Goal: Information Seeking & Learning: Learn about a topic

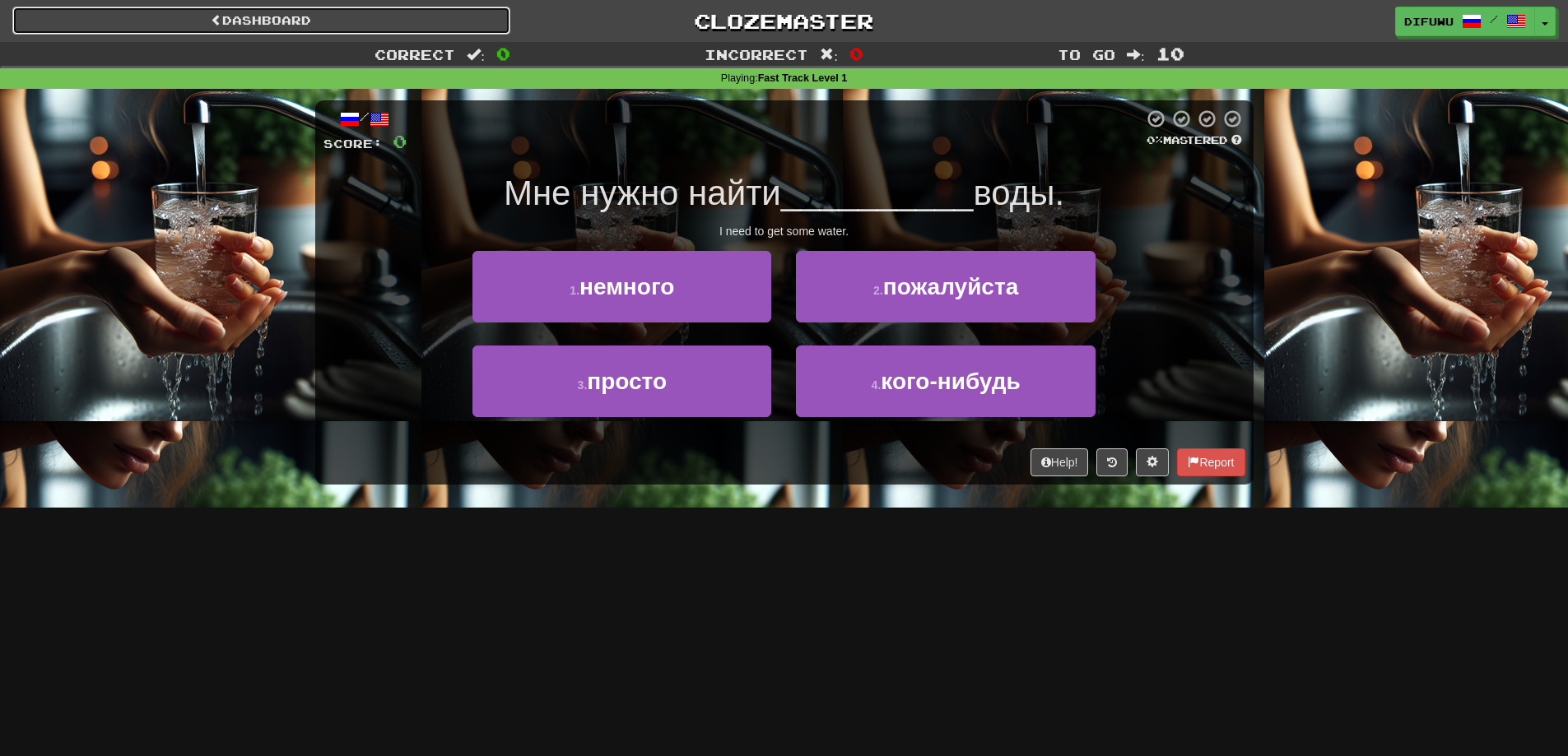
click at [438, 20] on link "Dashboard" at bounding box center [261, 21] width 498 height 28
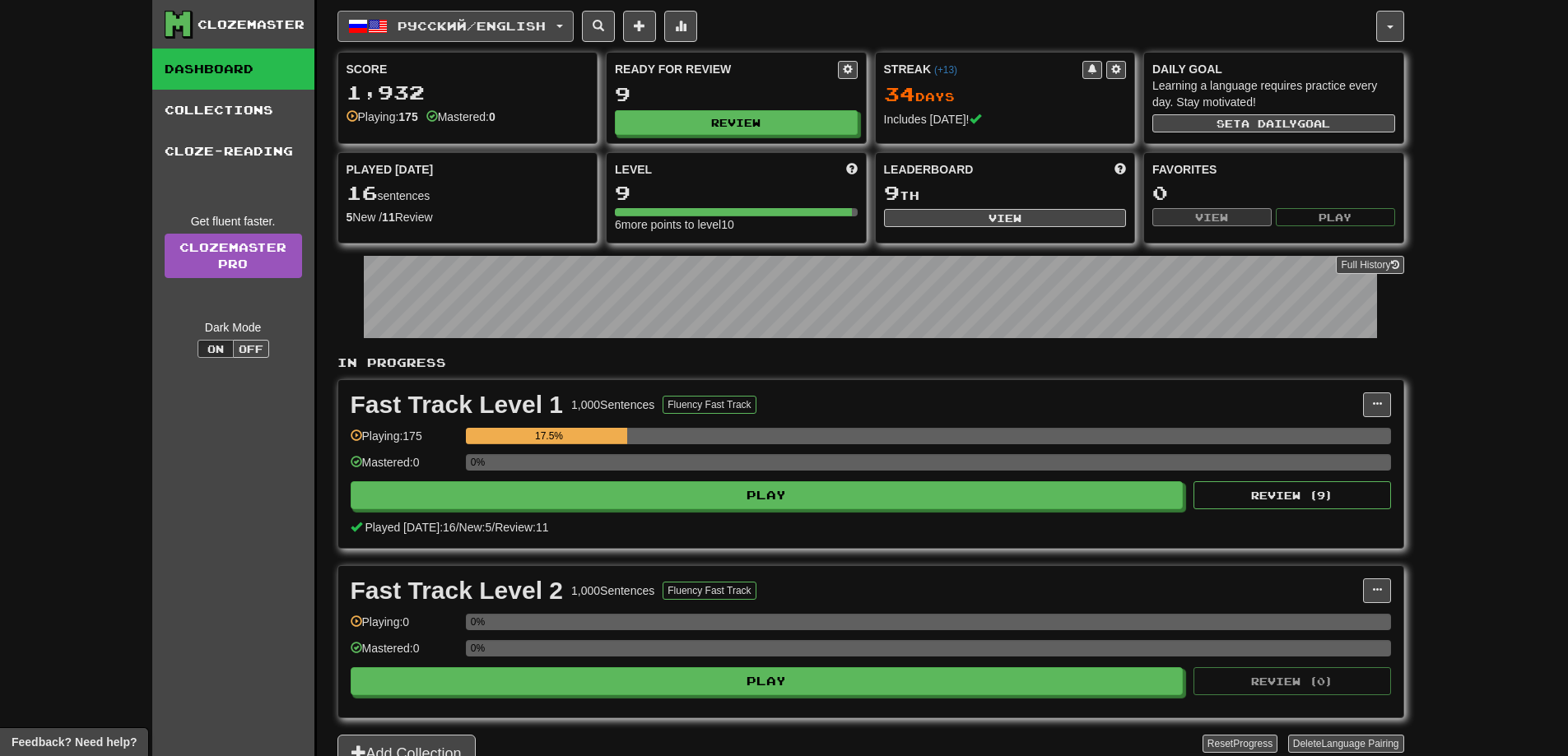
click at [573, 19] on button "Русский / English" at bounding box center [455, 26] width 236 height 31
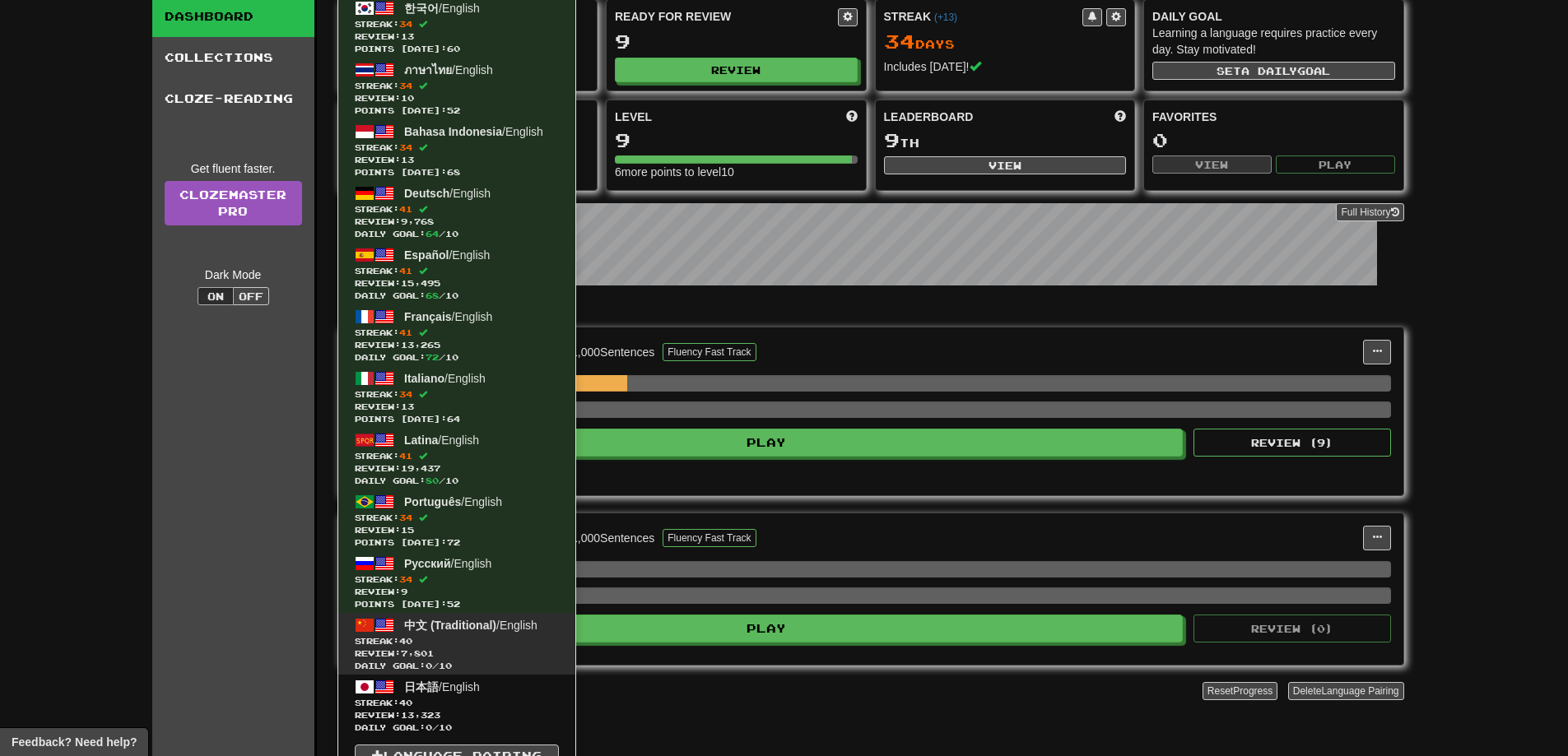
scroll to position [82, 0]
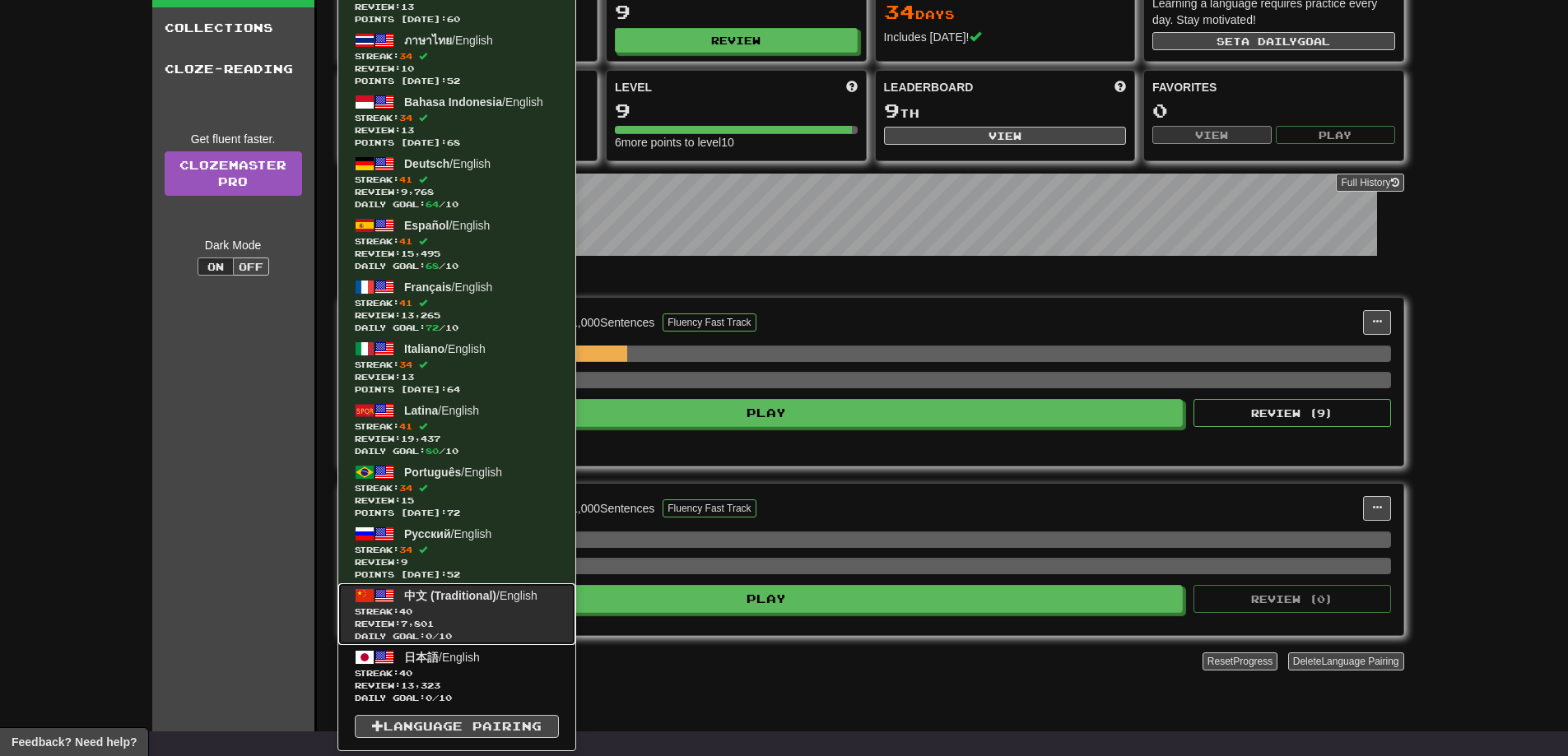
click at [447, 622] on span "Review: 7,801" at bounding box center [456, 624] width 204 height 12
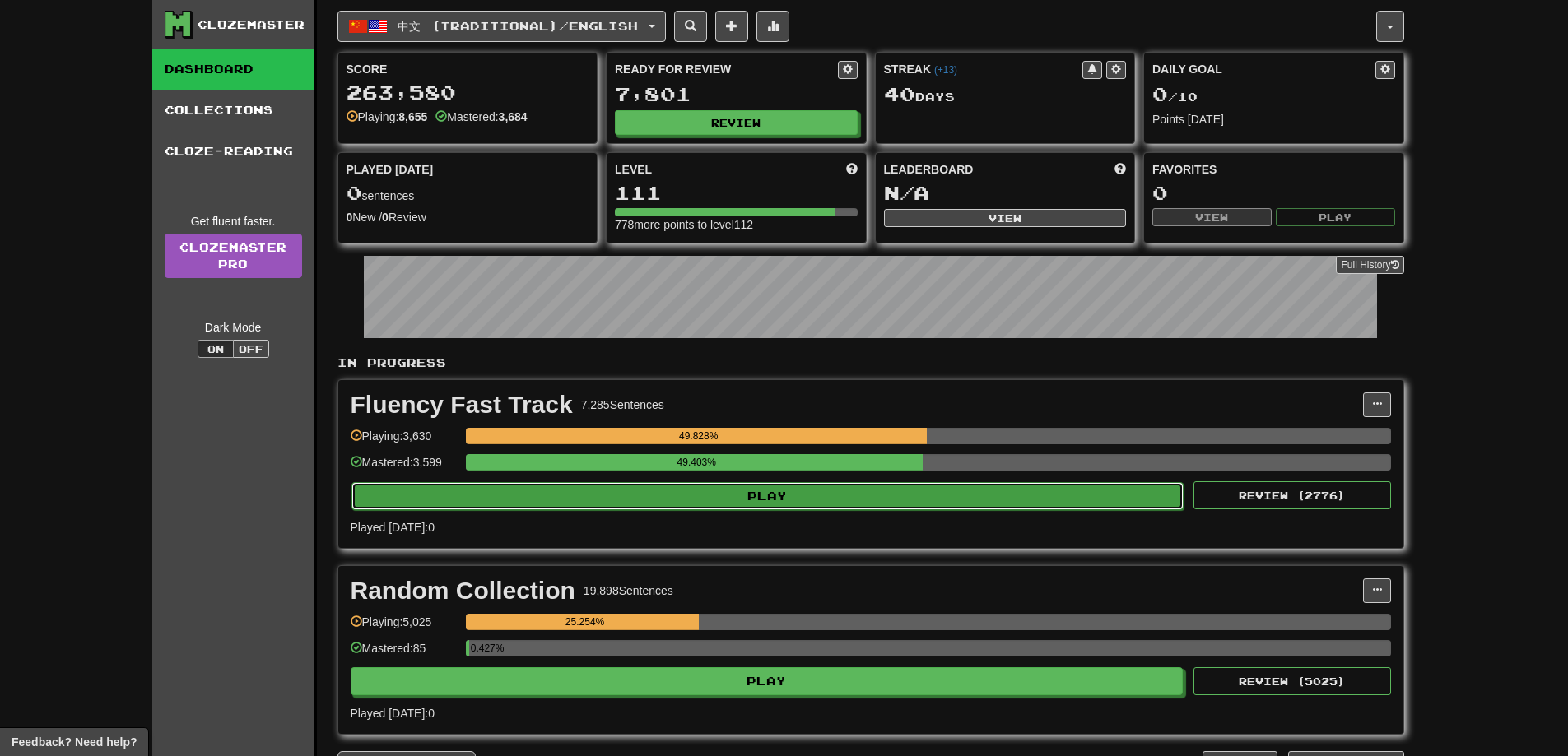
click at [826, 485] on button "Play" at bounding box center [768, 496] width 833 height 28
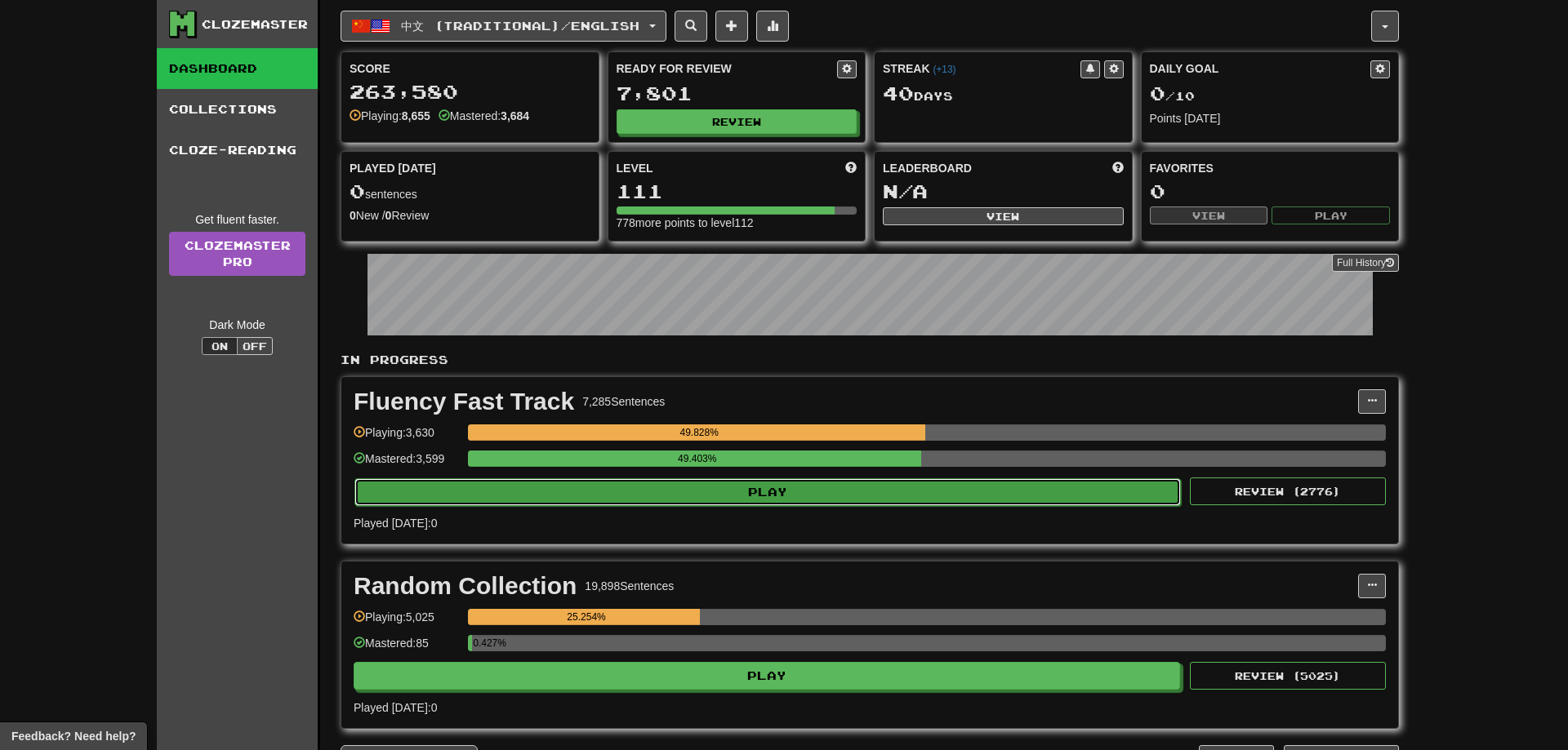
select select "**"
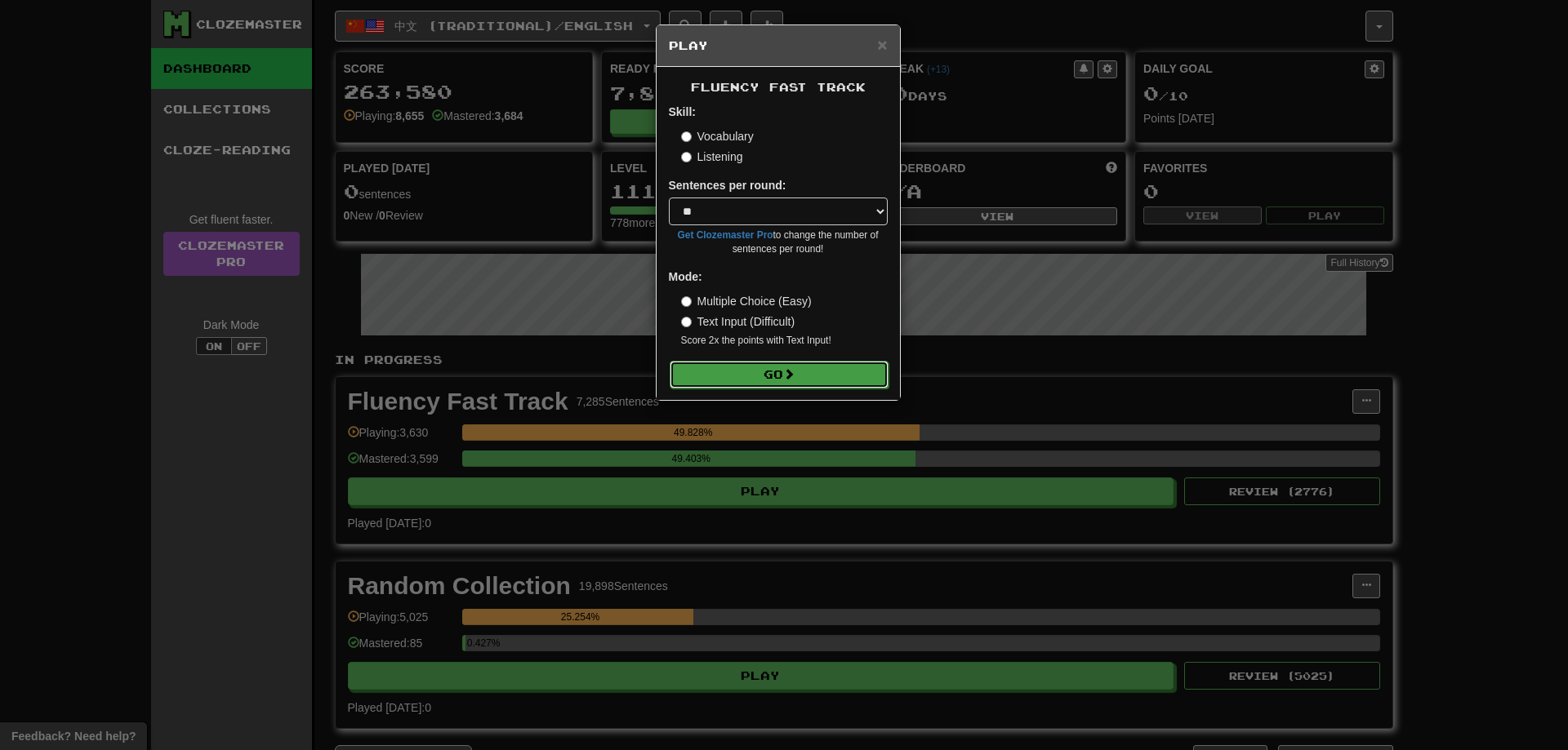
click at [812, 373] on button "Go" at bounding box center [779, 375] width 219 height 27
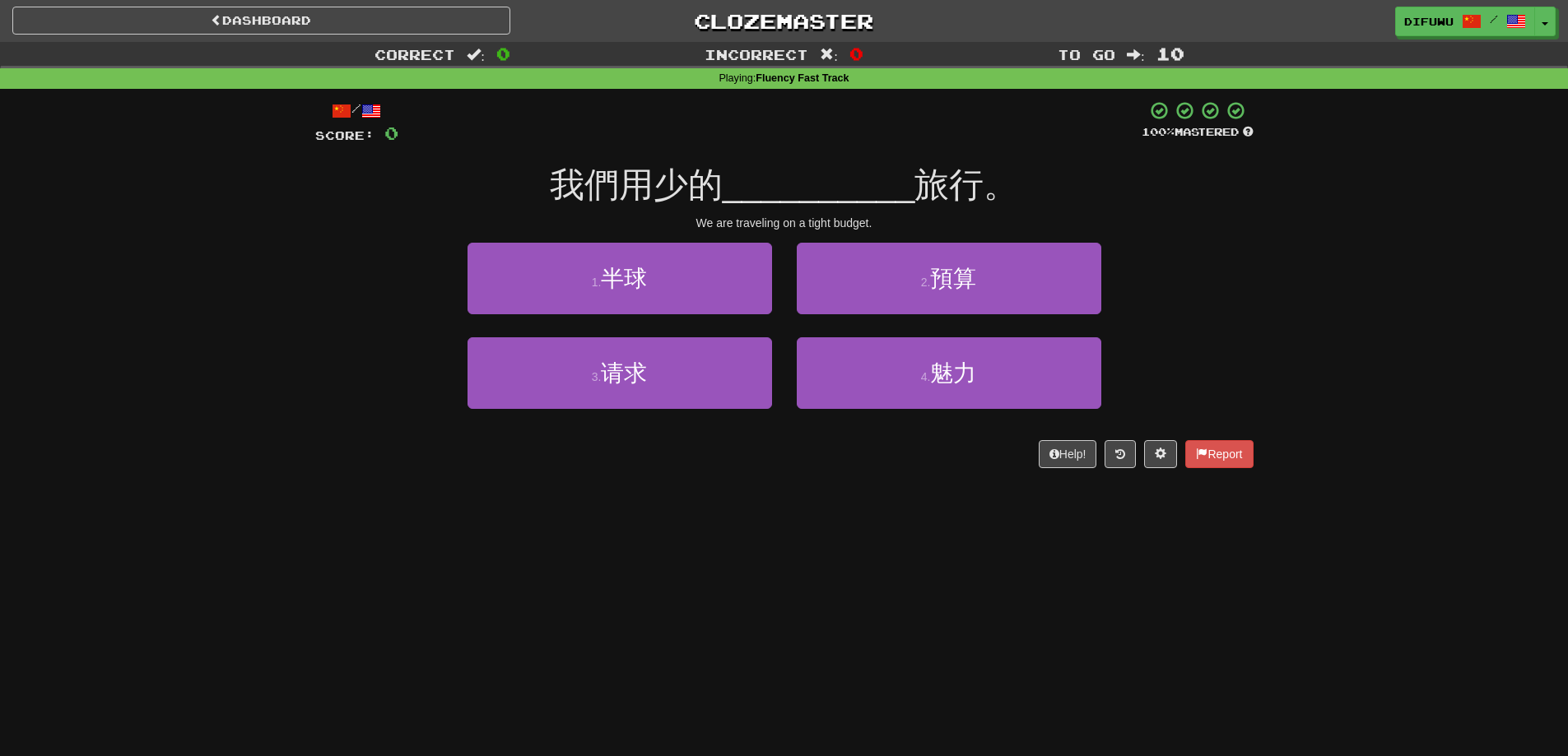
click at [864, 613] on div "Dashboard Clozemaster difuwu / Toggle Dropdown Dashboard Leaderboard Activity F…" at bounding box center [784, 378] width 1568 height 756
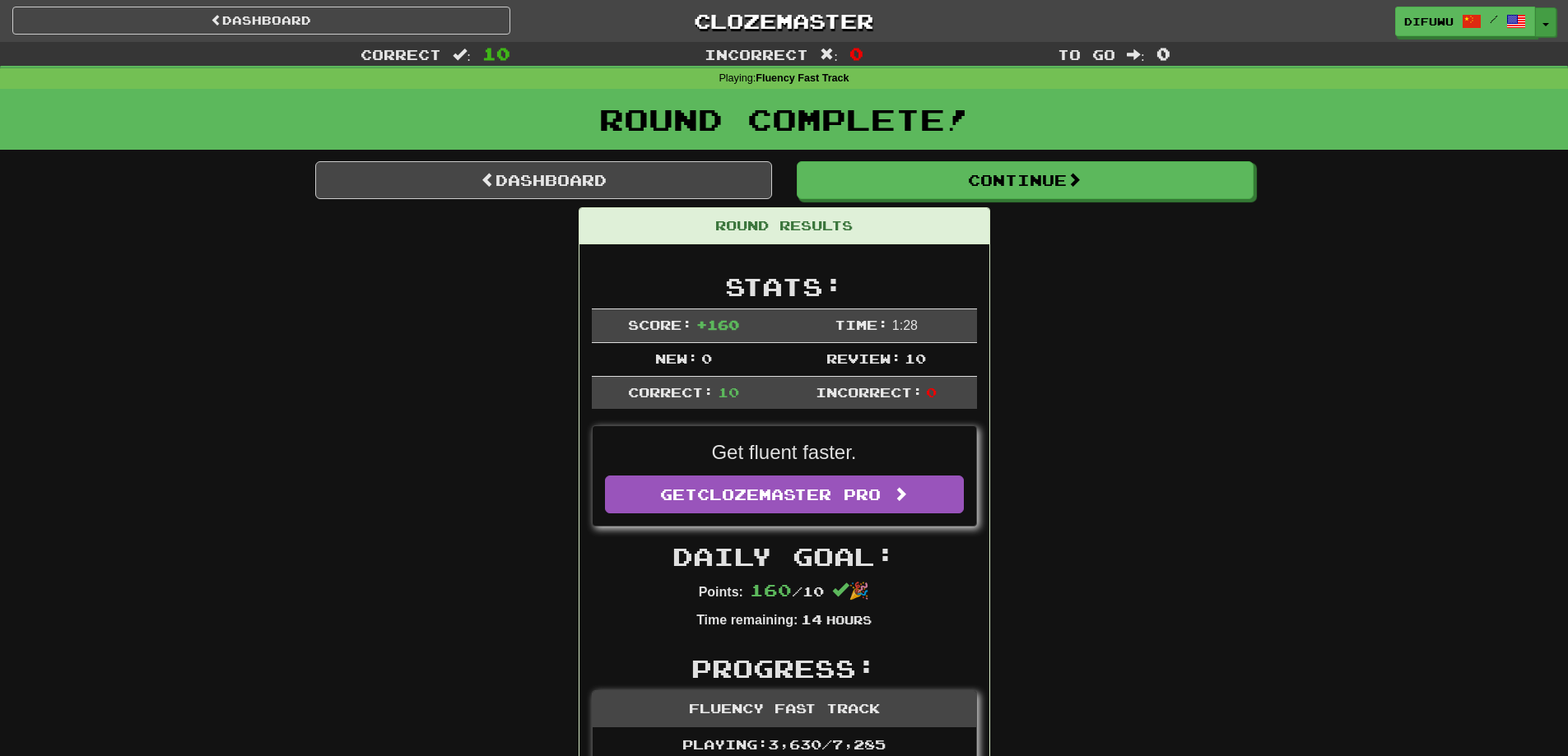
click at [1545, 12] on button "Toggle Dropdown" at bounding box center [1545, 22] width 22 height 29
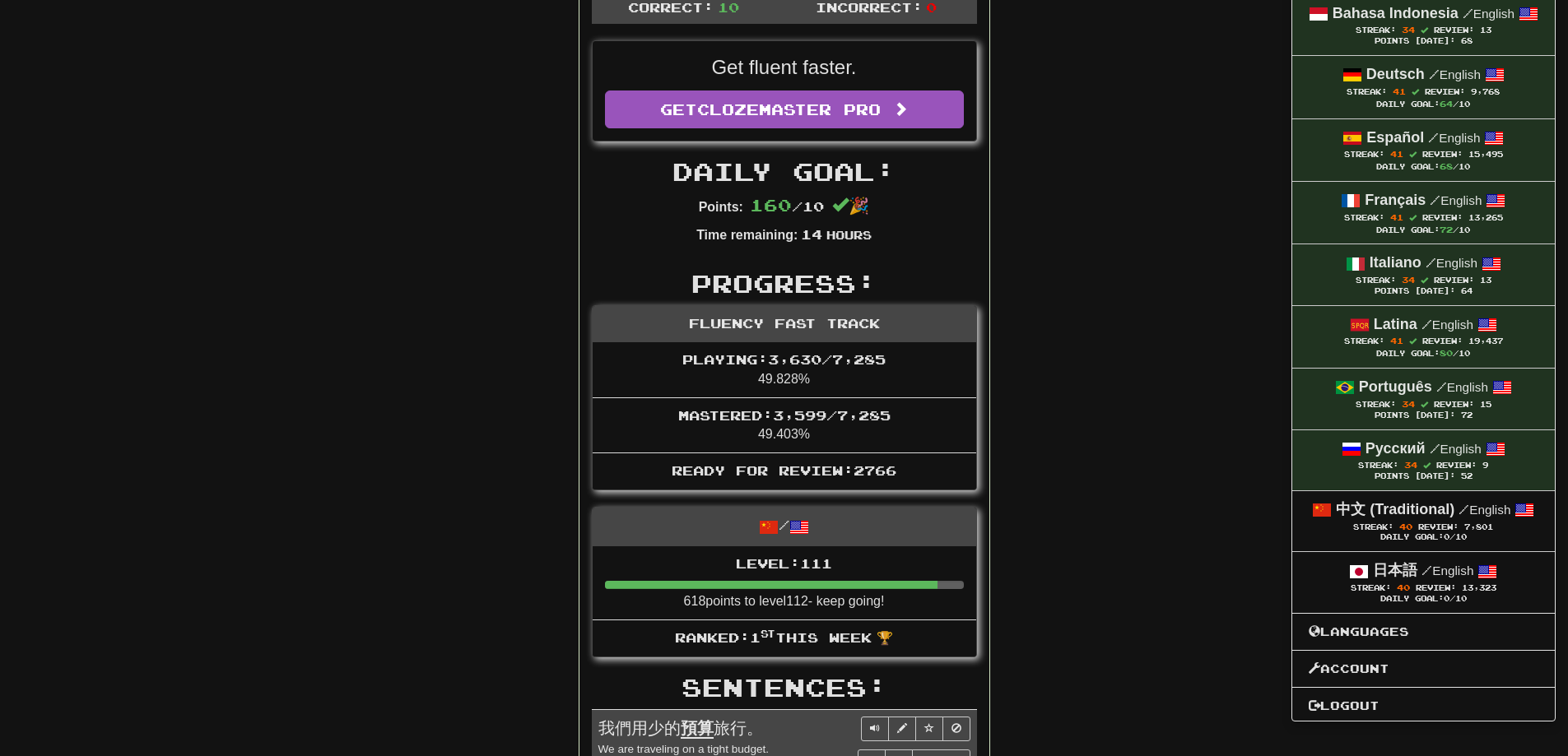
scroll to position [411, 0]
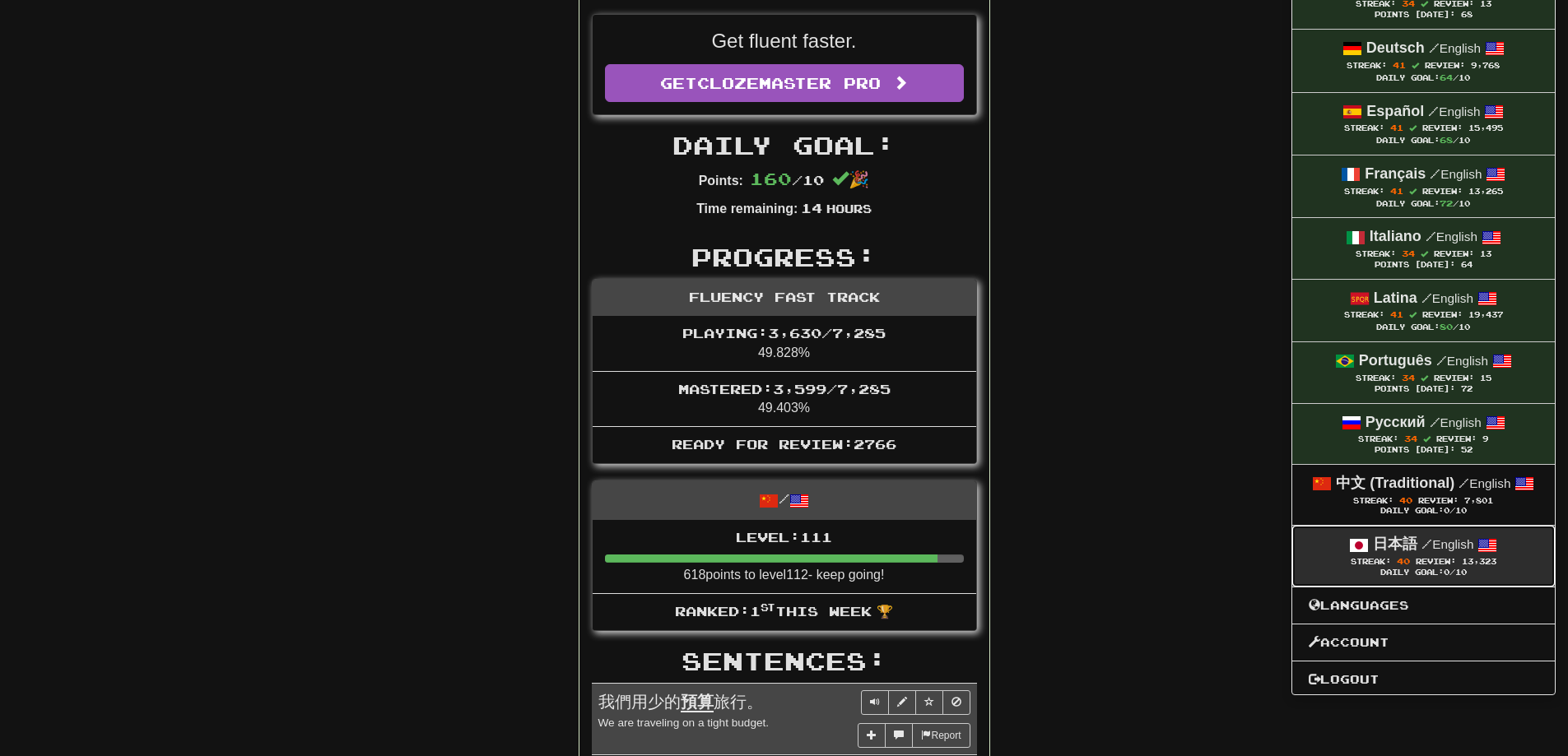
click at [1410, 560] on span "Streak: 40" at bounding box center [1383, 561] width 65 height 9
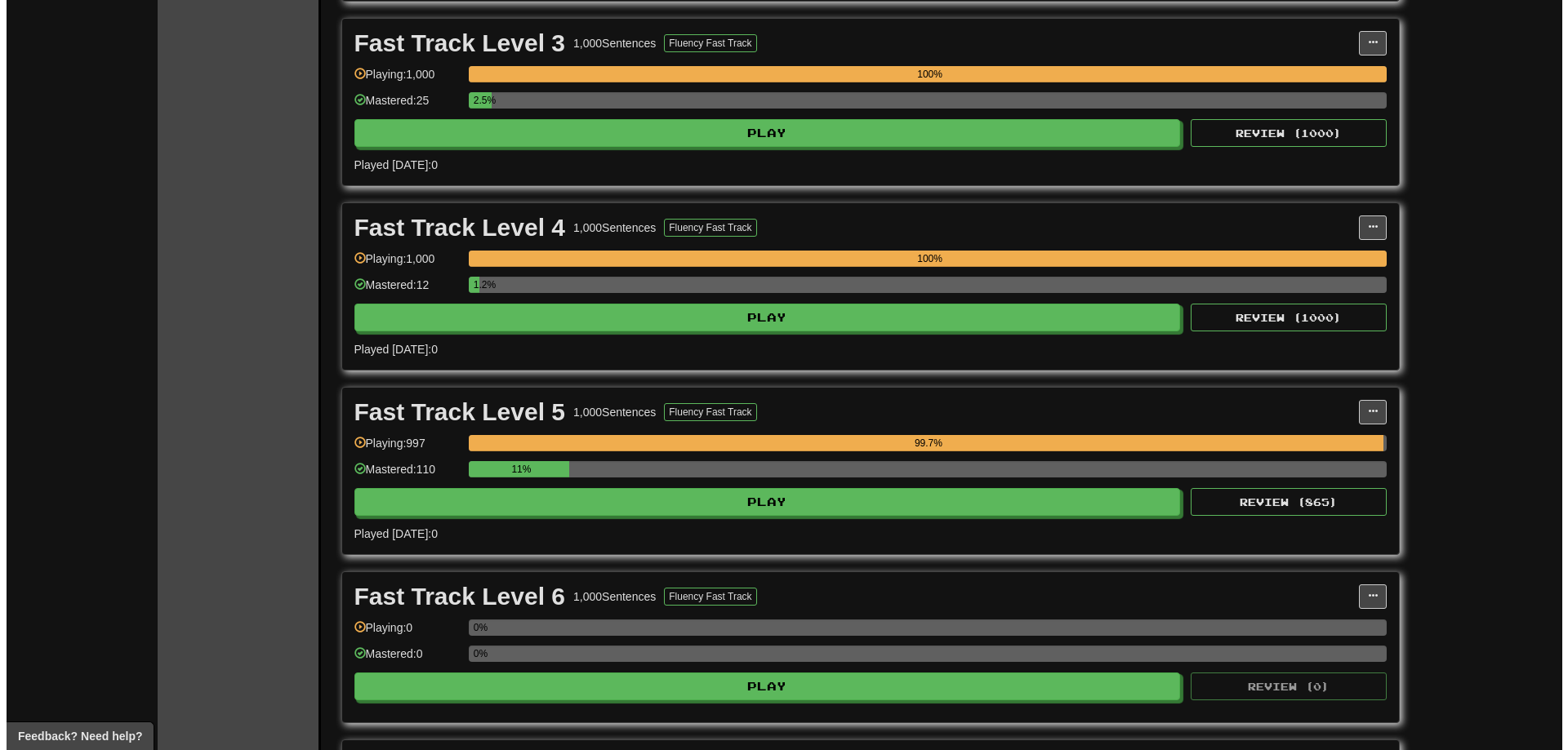
scroll to position [735, 0]
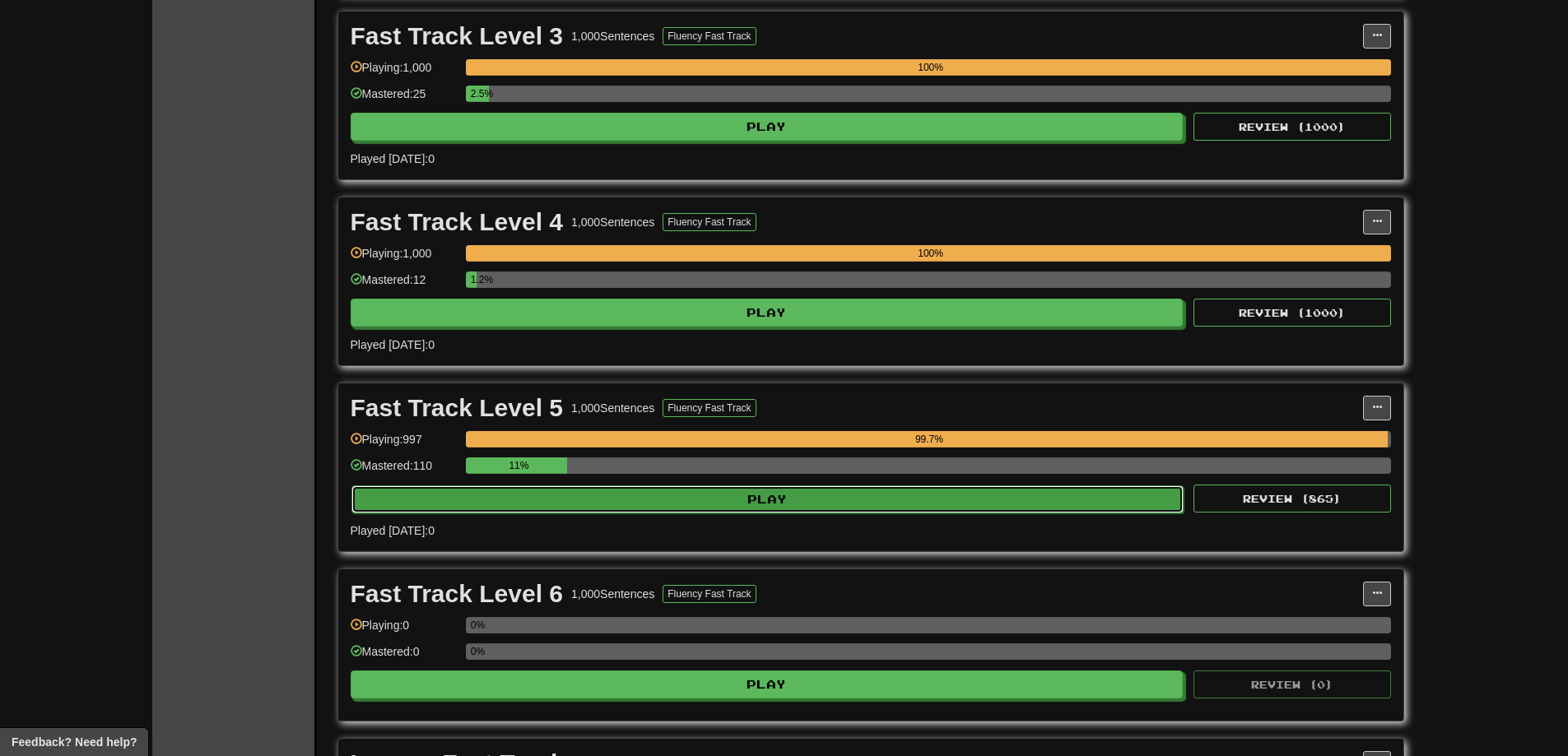
click at [843, 495] on button "Play" at bounding box center [768, 499] width 833 height 28
select select "**"
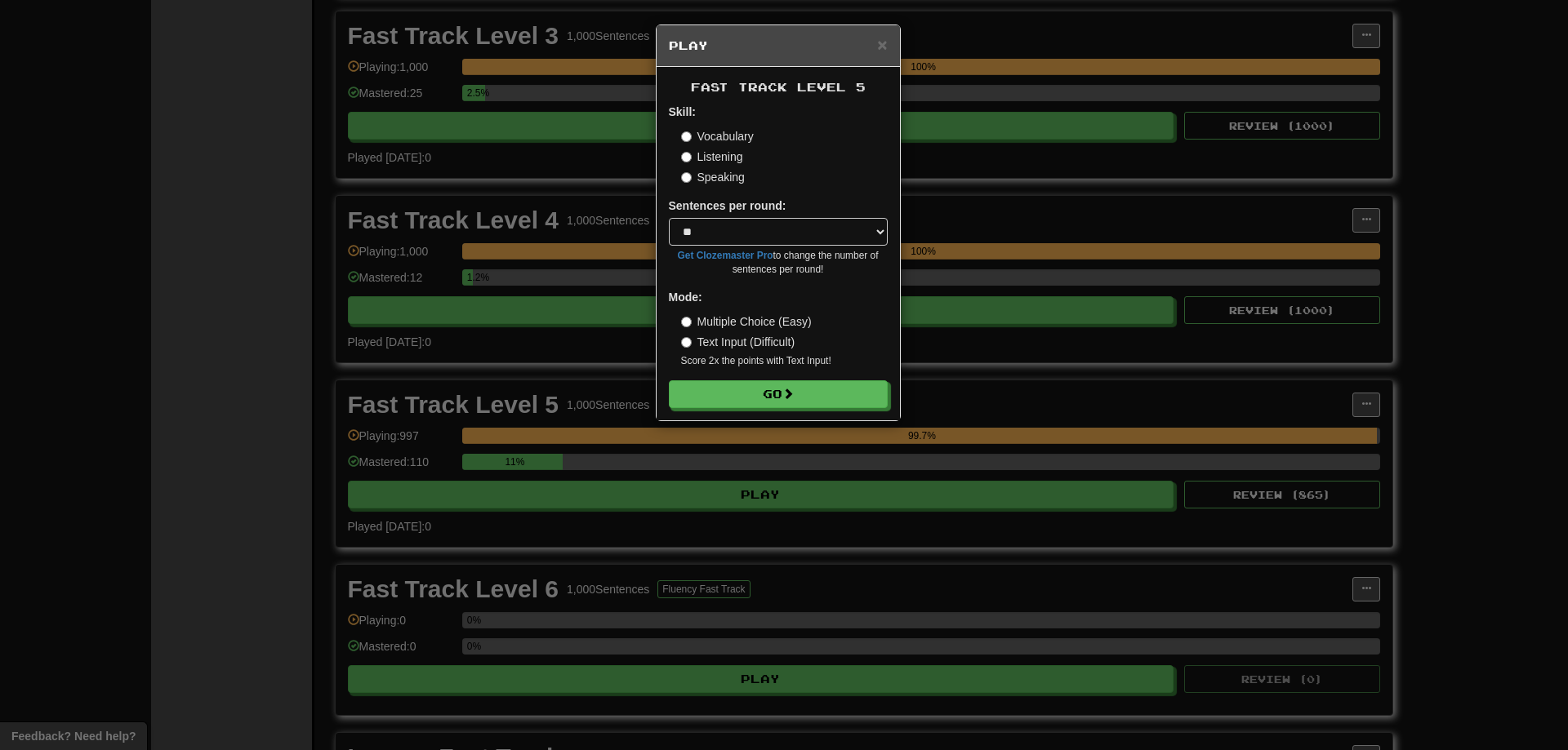
click at [727, 377] on form "Skill: Vocabulary Listening Speaking Sentences per round: * ** ** ** ** ** *** …" at bounding box center [778, 256] width 219 height 304
click at [725, 380] on form "Skill: Vocabulary Listening Speaking Sentences per round: * ** ** ** ** ** *** …" at bounding box center [778, 256] width 219 height 304
click at [725, 386] on button "Go" at bounding box center [779, 395] width 219 height 27
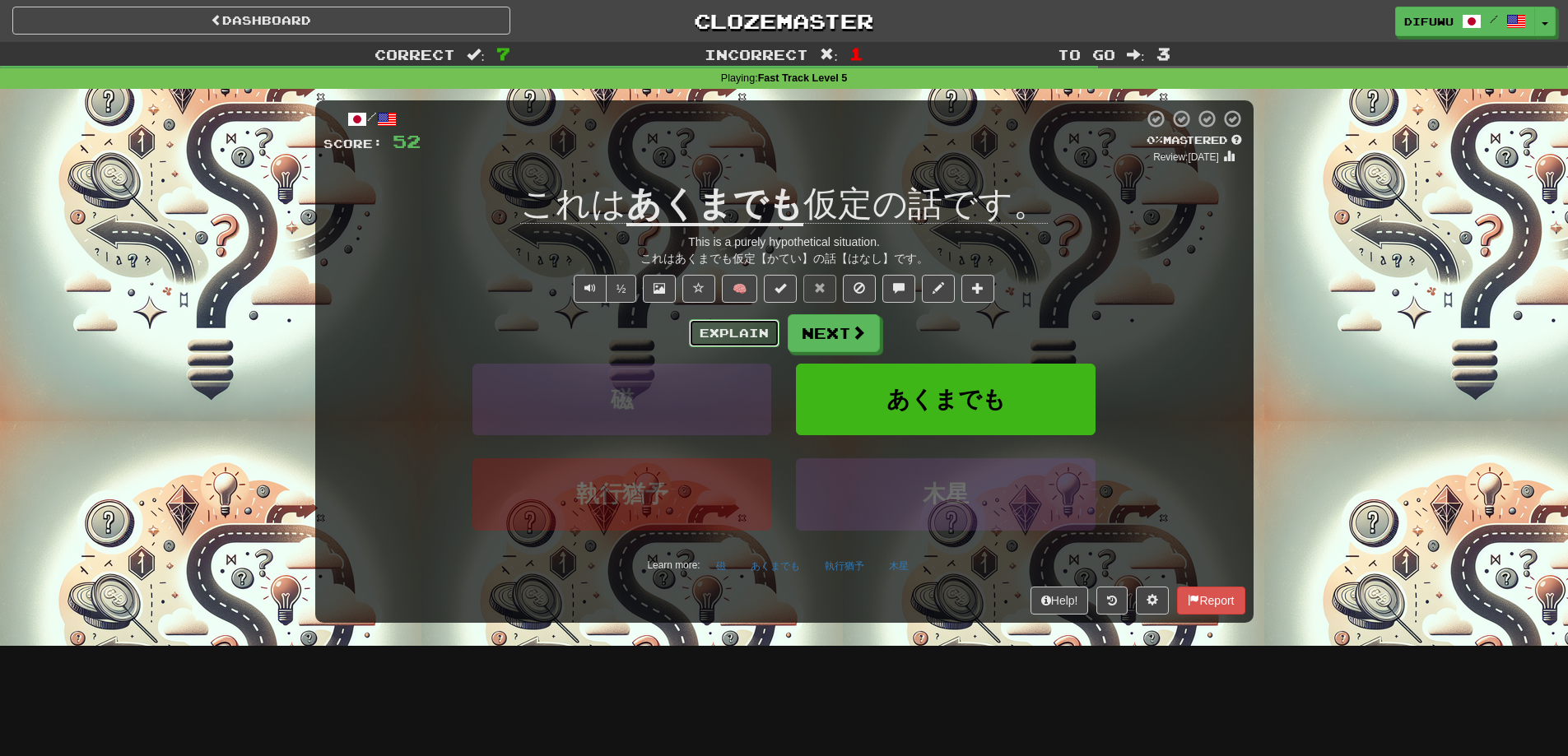
click at [706, 328] on button "Explain" at bounding box center [734, 333] width 91 height 28
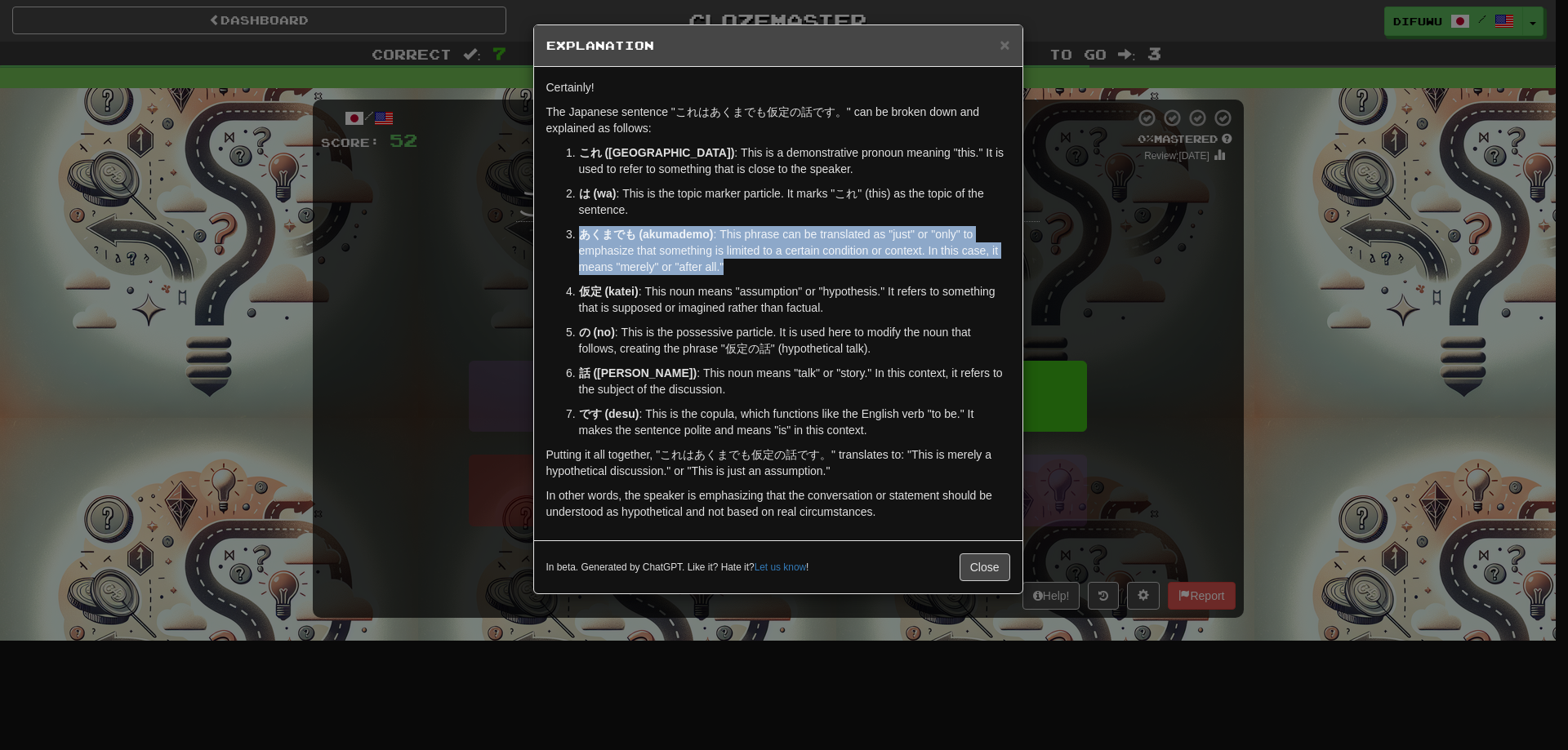
drag, startPoint x: 809, startPoint y: 211, endPoint x: 829, endPoint y: 271, distance: 63.2
click at [829, 271] on ol "これ (kore) : This is a demonstrative pronoun meaning "this." It is used to refer…" at bounding box center [778, 292] width 464 height 294
click at [829, 271] on p "あくまでも (akumademo) : This phrase can be translated as "just" or "only" to emphas…" at bounding box center [795, 250] width 431 height 49
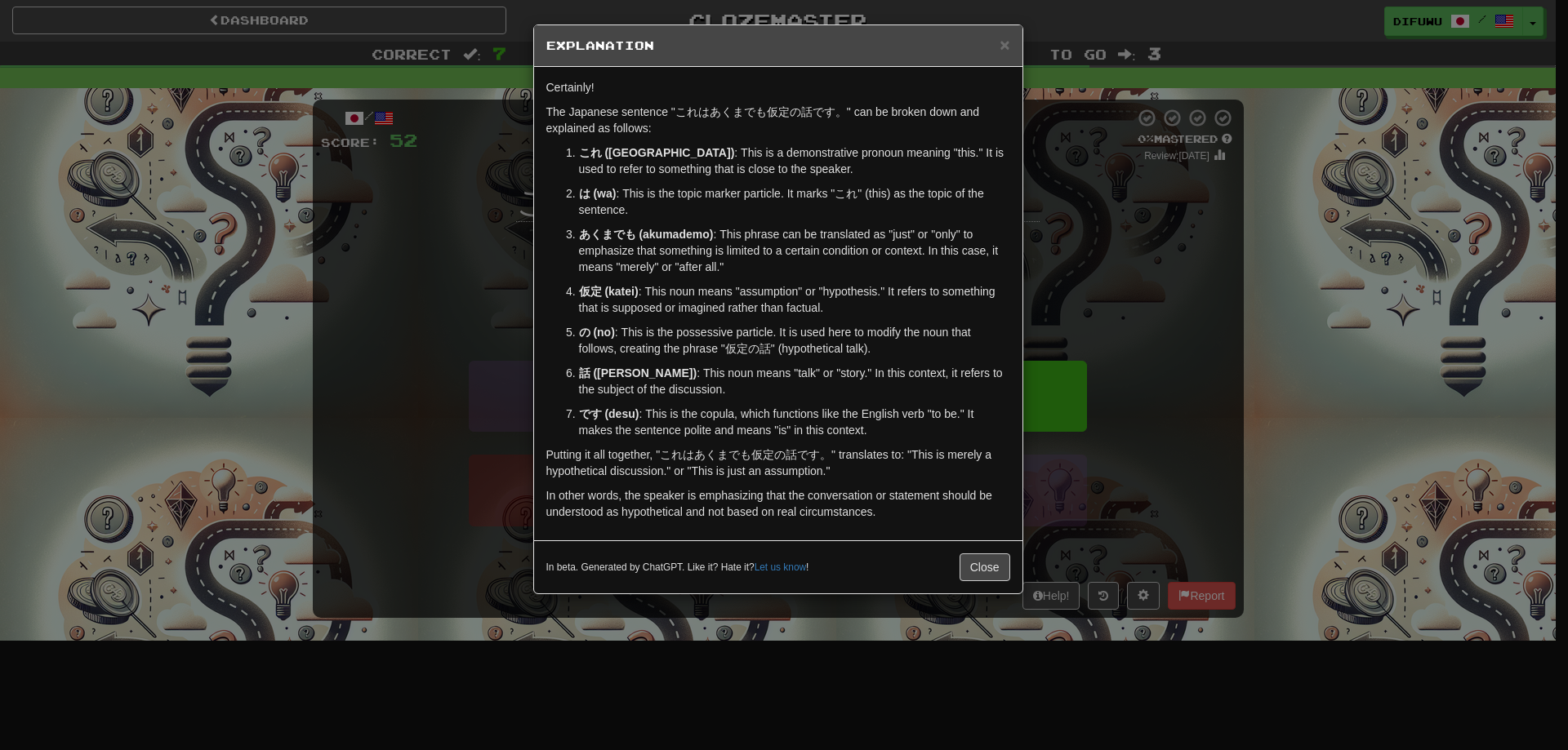
click at [1192, 312] on div "× Explanation Certainly! The Japanese sentence "これはあくまでも仮定の話です。" can be broken …" at bounding box center [784, 375] width 1568 height 750
